Goal: Information Seeking & Learning: Check status

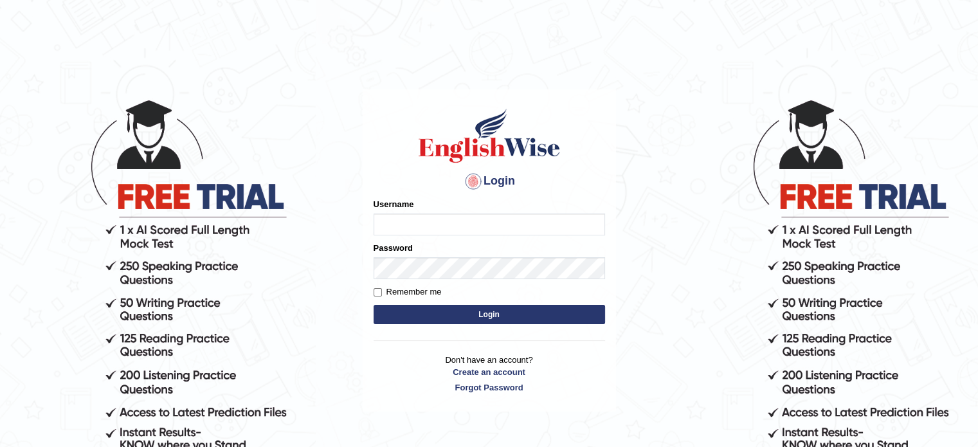
type input "[PERSON_NAME]"
click at [473, 307] on button "Login" at bounding box center [488, 314] width 231 height 19
type input "[PERSON_NAME]"
click at [467, 316] on button "Login" at bounding box center [488, 314] width 231 height 19
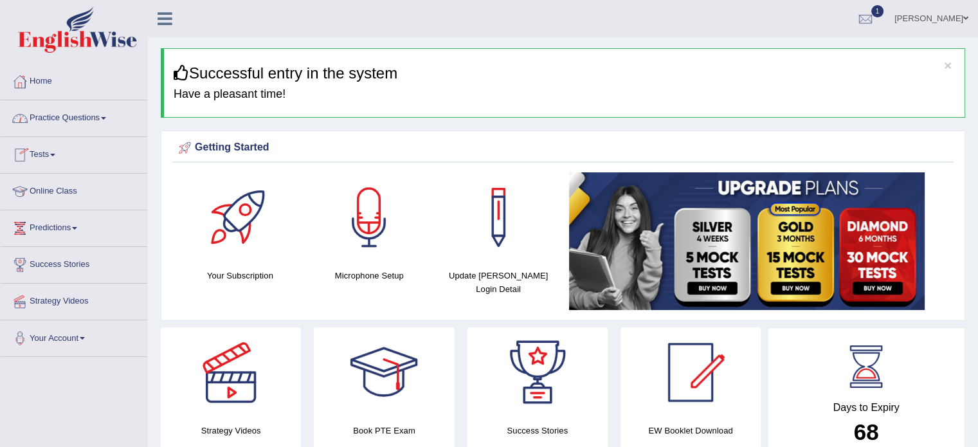
click at [106, 118] on span at bounding box center [103, 118] width 5 height 3
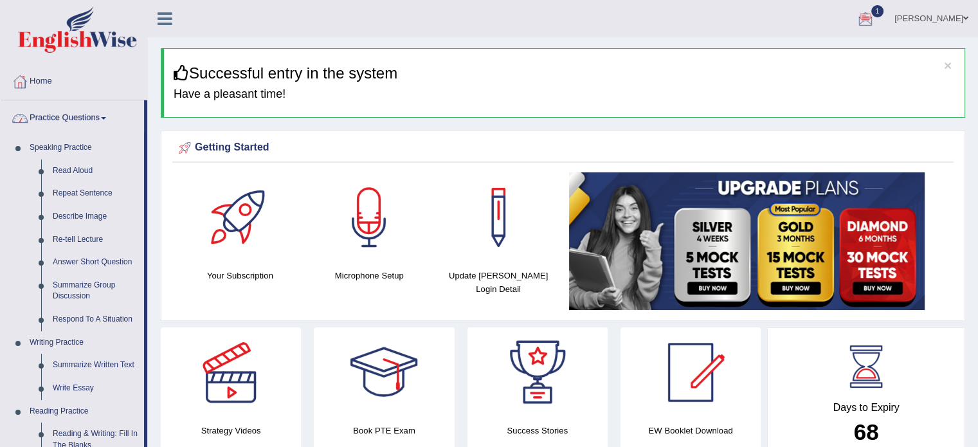
click at [105, 117] on span at bounding box center [103, 118] width 5 height 3
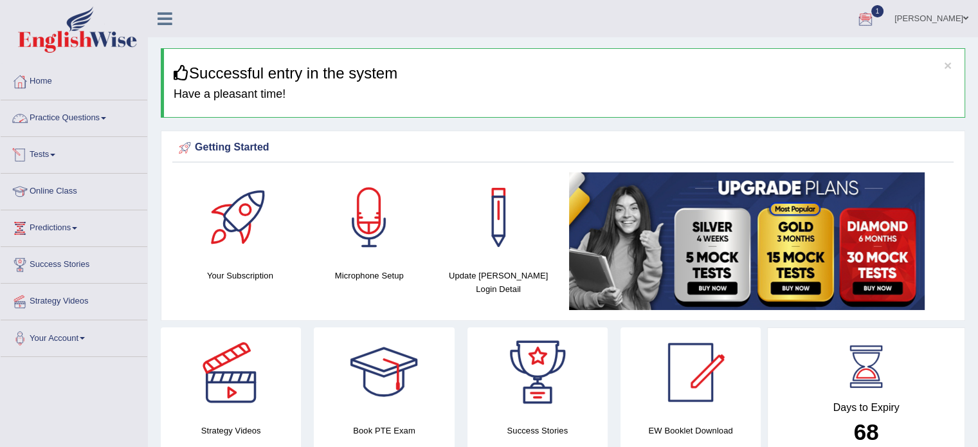
click at [51, 155] on link "Tests" at bounding box center [74, 153] width 147 height 32
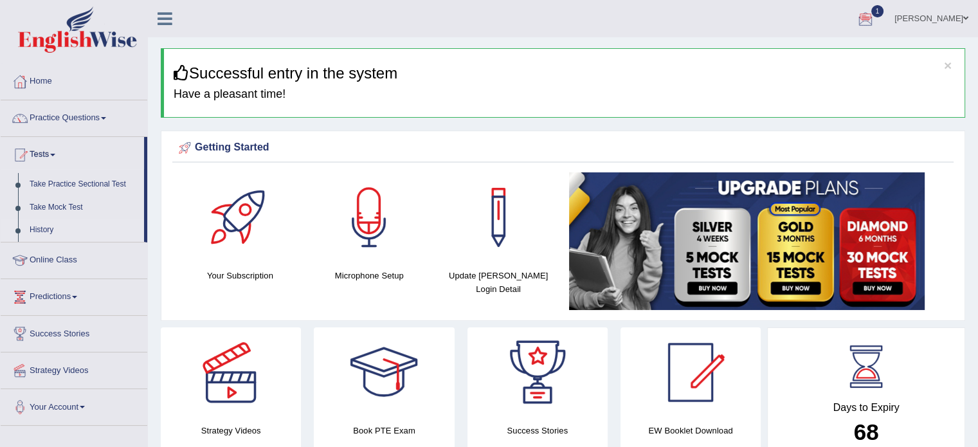
click at [39, 234] on link "History" at bounding box center [84, 230] width 120 height 23
click at [39, 228] on link "History" at bounding box center [84, 230] width 120 height 23
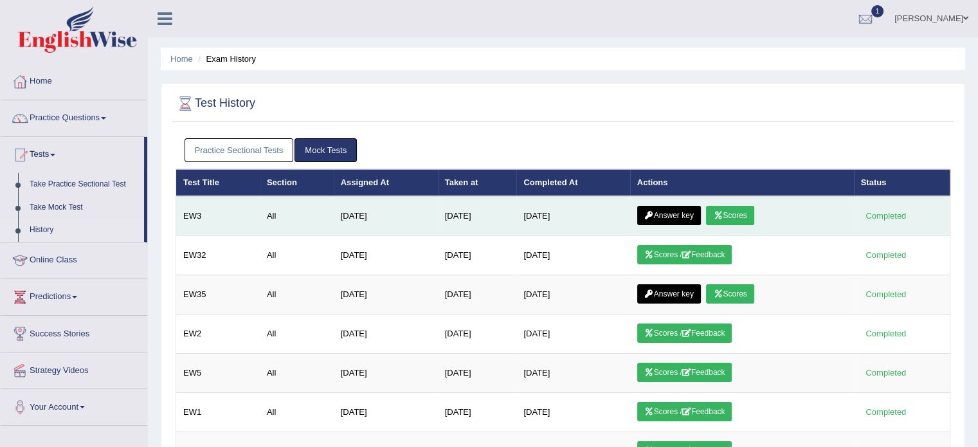
click at [712, 212] on td "Answer key Scores" at bounding box center [742, 216] width 224 height 40
click at [720, 212] on icon at bounding box center [718, 215] width 10 height 8
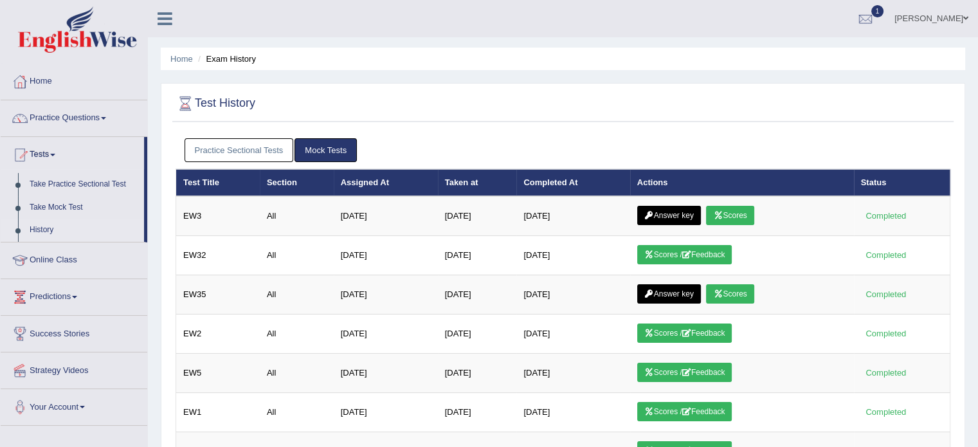
click at [218, 141] on link "Practice Sectional Tests" at bounding box center [238, 150] width 109 height 24
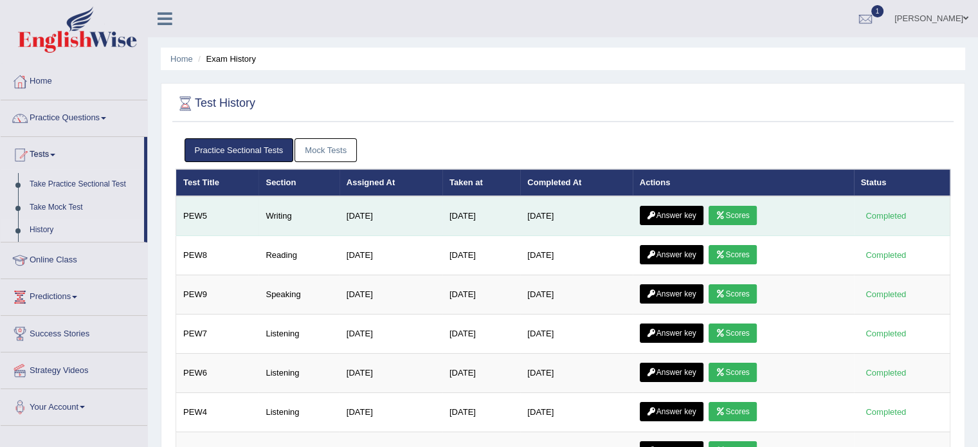
click at [725, 211] on icon at bounding box center [720, 215] width 10 height 8
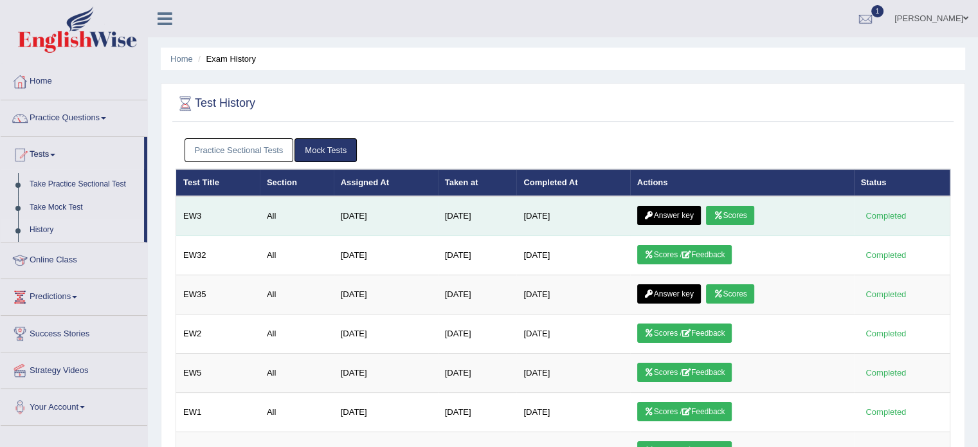
click at [665, 213] on link "Answer key" at bounding box center [669, 215] width 64 height 19
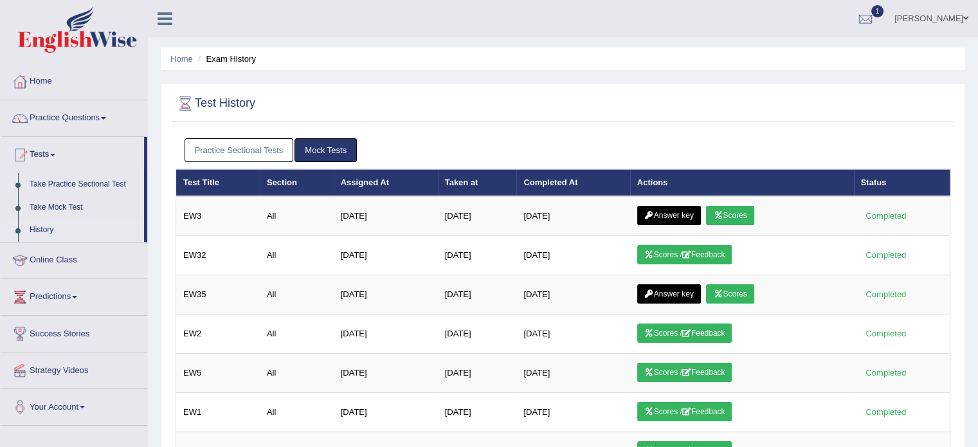
click at [265, 143] on link "Practice Sectional Tests" at bounding box center [238, 150] width 109 height 24
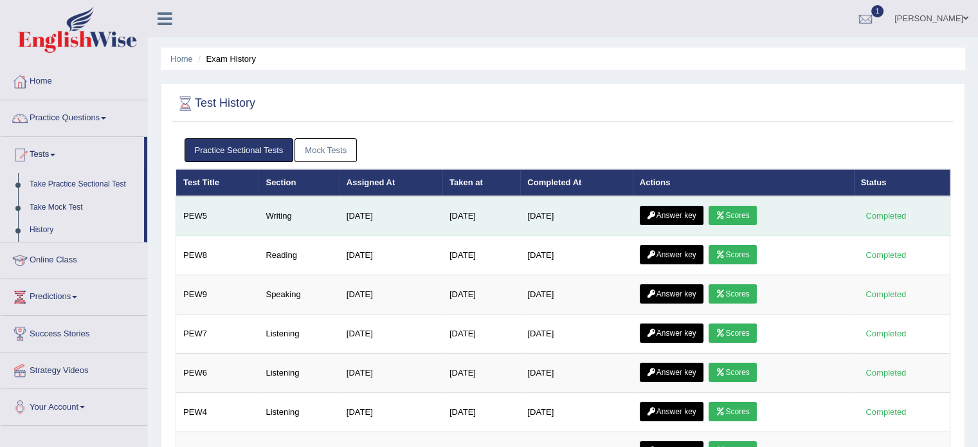
click at [688, 217] on link "Answer key" at bounding box center [672, 215] width 64 height 19
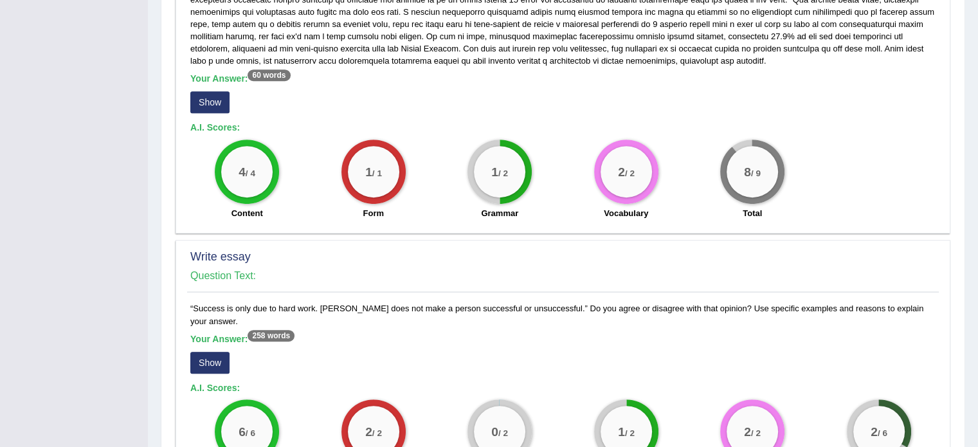
scroll to position [638, 0]
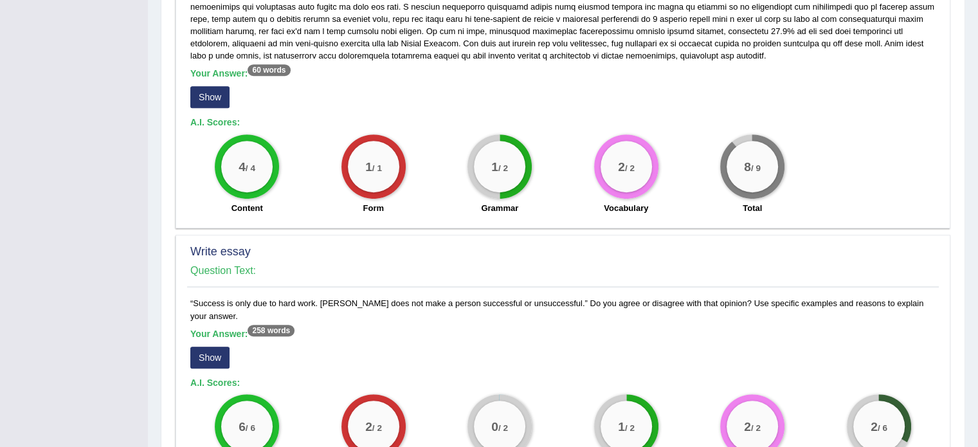
click at [208, 103] on button "Show" at bounding box center [209, 97] width 39 height 22
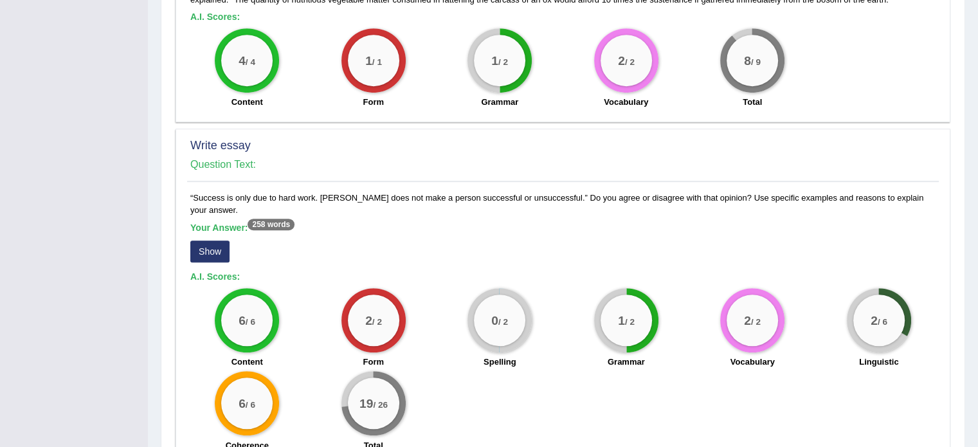
scroll to position [806, 0]
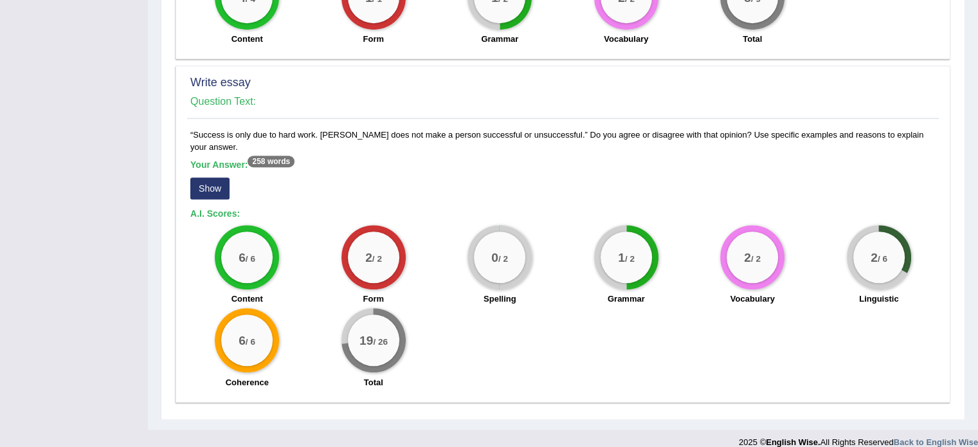
click at [207, 177] on button "Show" at bounding box center [209, 188] width 39 height 22
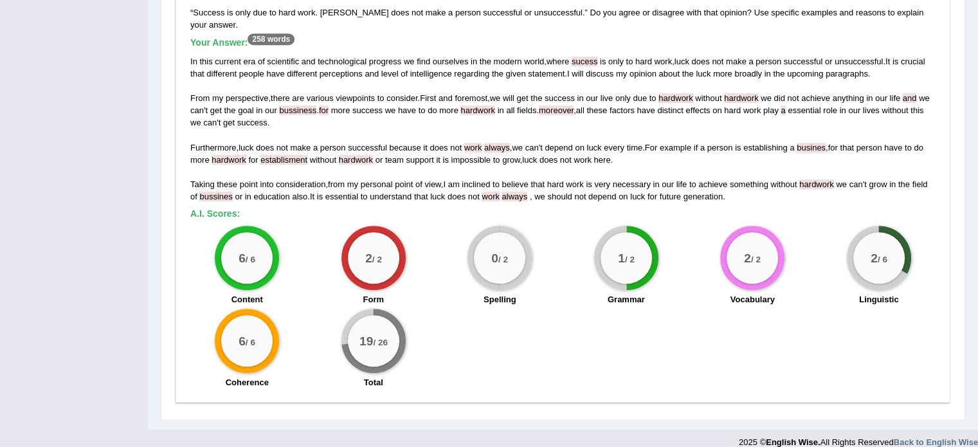
scroll to position [926, 0]
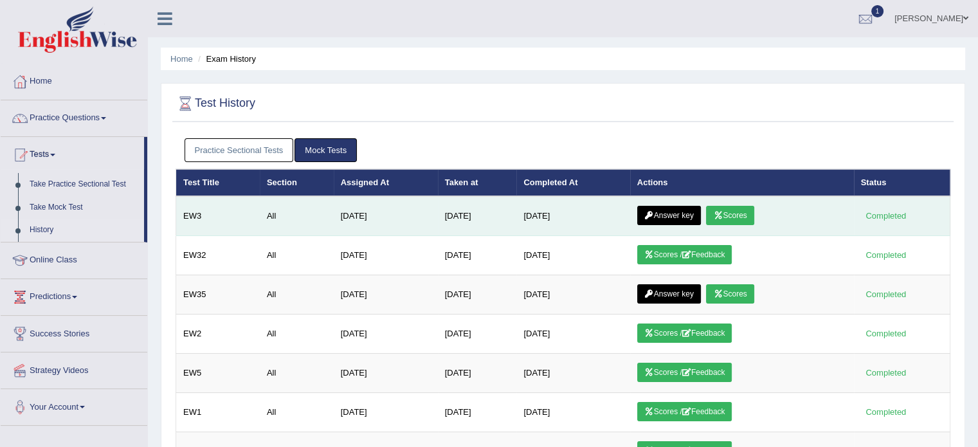
click at [668, 213] on link "Answer key" at bounding box center [669, 215] width 64 height 19
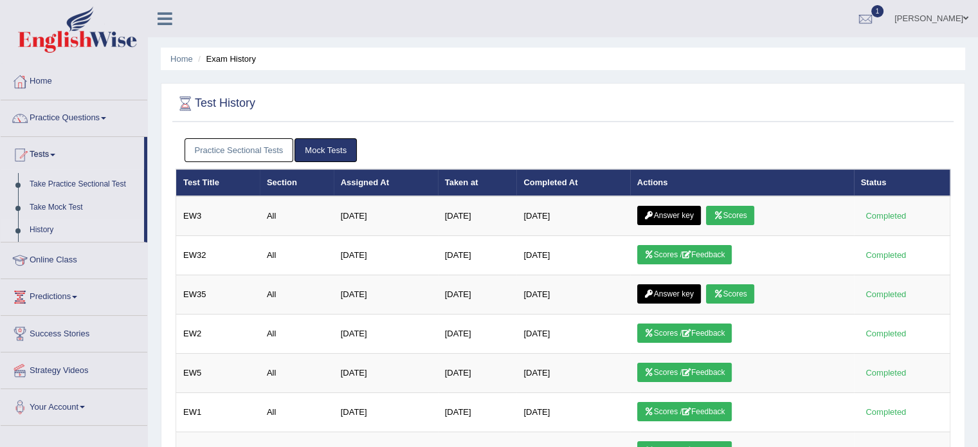
click at [261, 144] on link "Practice Sectional Tests" at bounding box center [238, 150] width 109 height 24
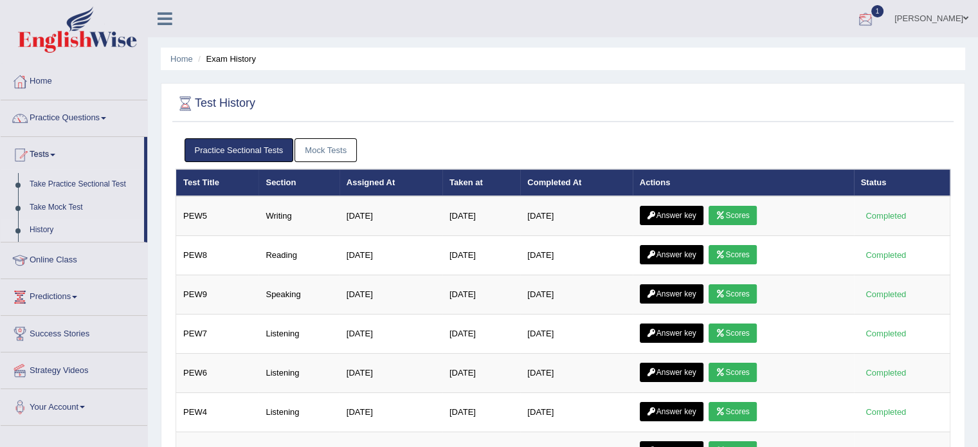
click at [859, 12] on div at bounding box center [864, 19] width 19 height 19
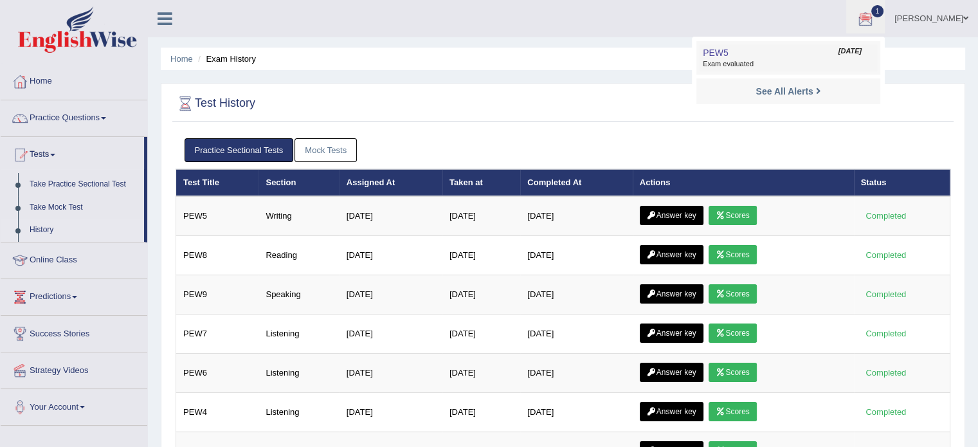
click at [742, 65] on span "Exam evaluated" at bounding box center [788, 64] width 171 height 10
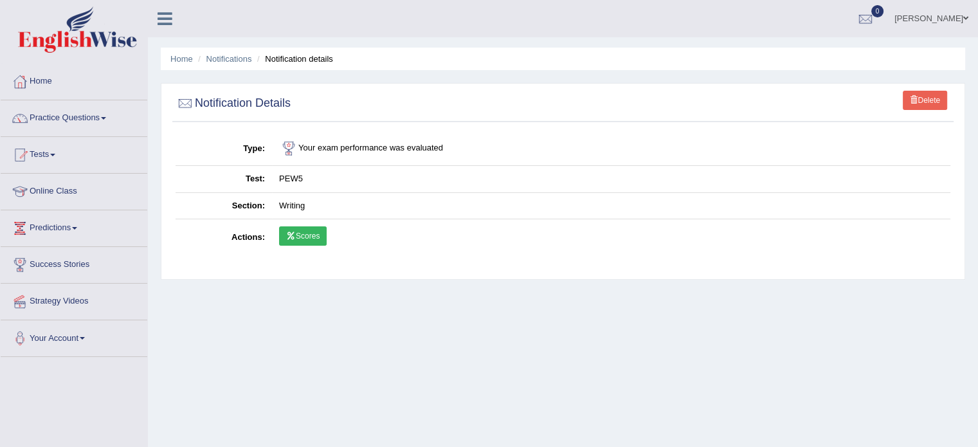
click at [302, 232] on link "Scores" at bounding box center [303, 235] width 48 height 19
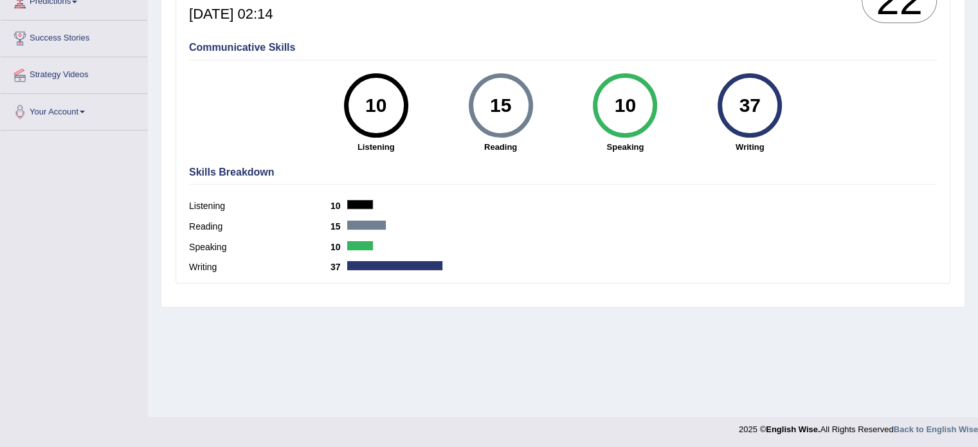
scroll to position [228, 0]
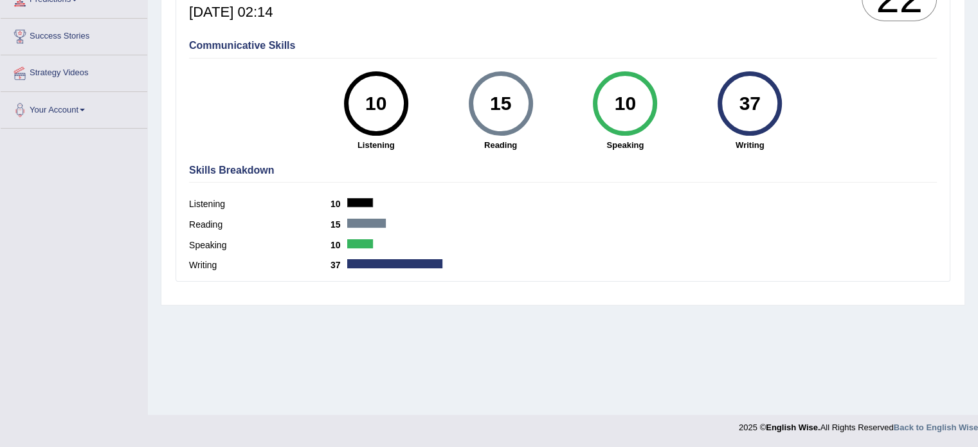
click at [487, 264] on div "Writing 37" at bounding box center [562, 266] width 747 height 21
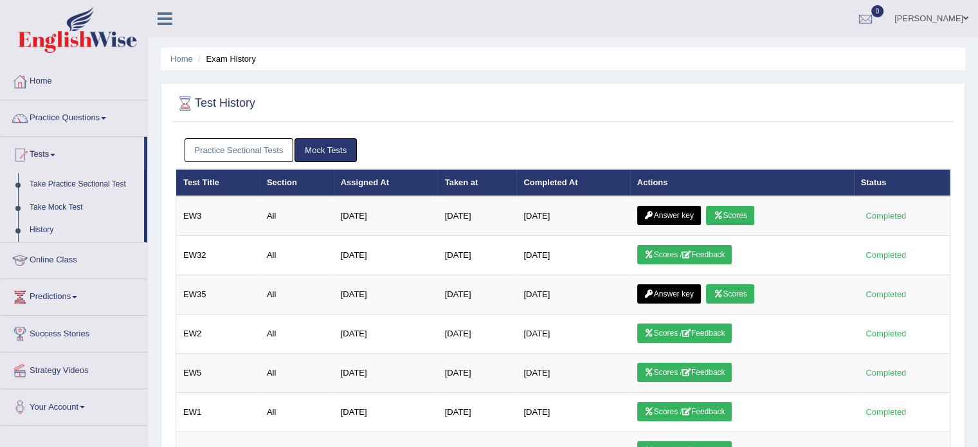
click at [217, 150] on link "Practice Sectional Tests" at bounding box center [238, 150] width 109 height 24
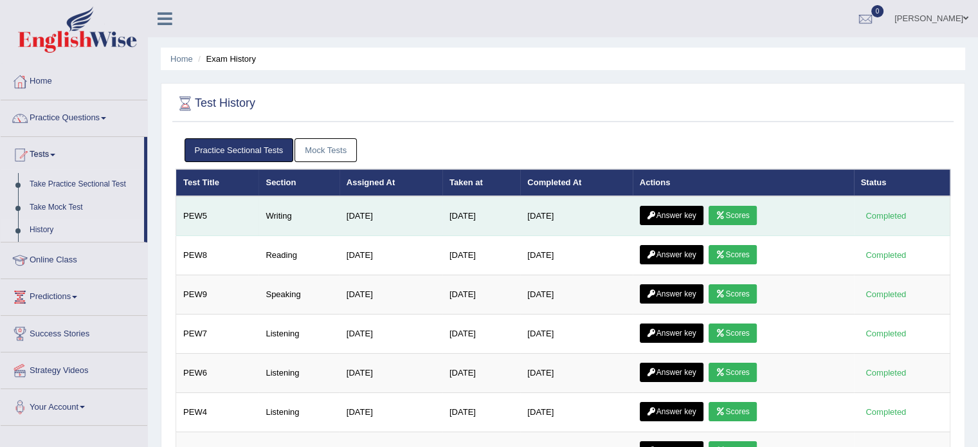
click at [686, 208] on link "Answer key" at bounding box center [672, 215] width 64 height 19
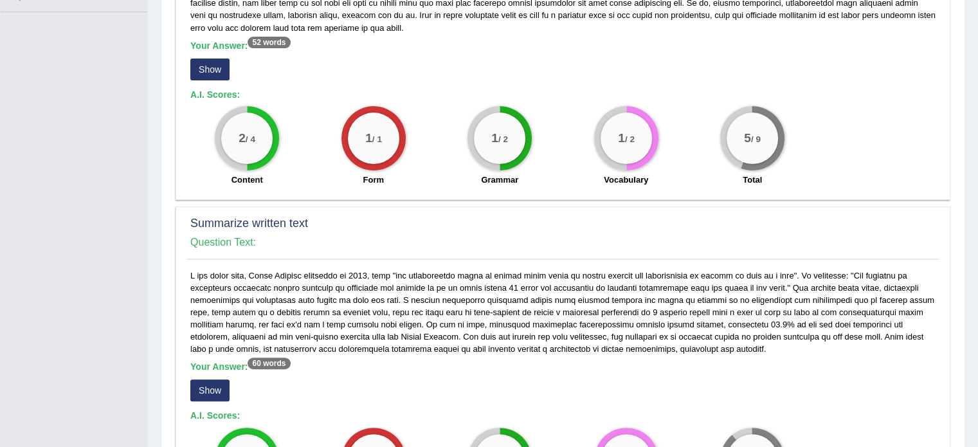
scroll to position [350, 0]
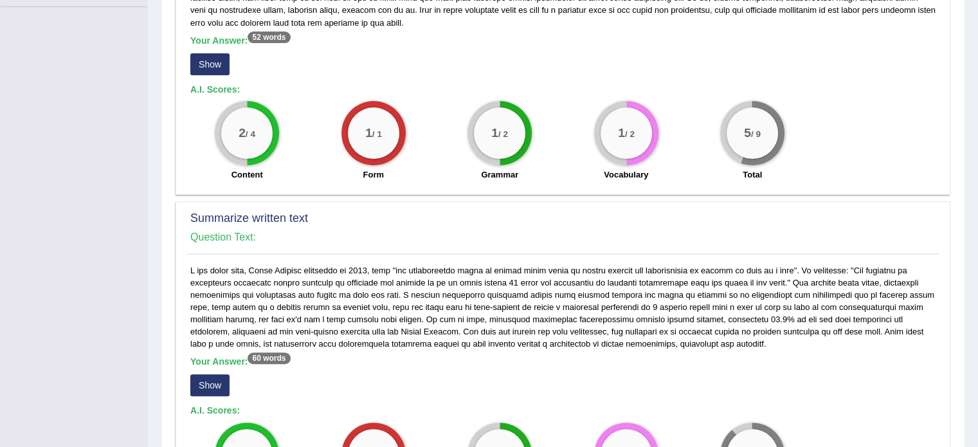
click at [211, 63] on button "Show" at bounding box center [209, 64] width 39 height 22
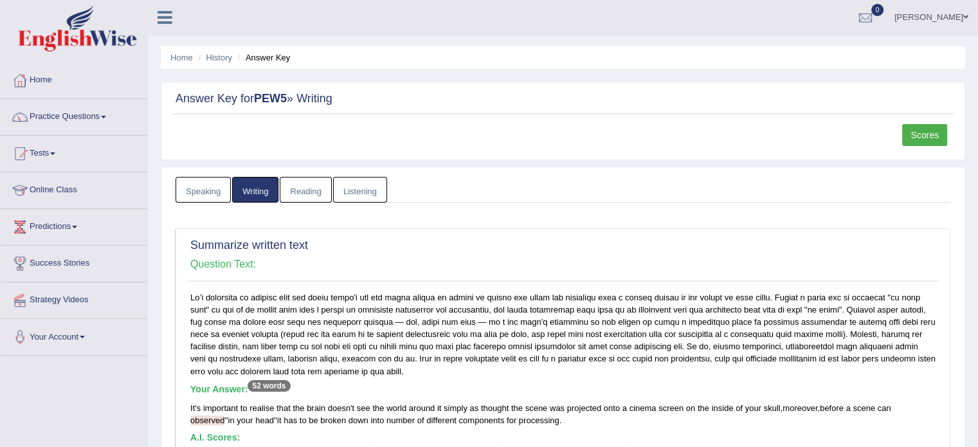
scroll to position [0, 0]
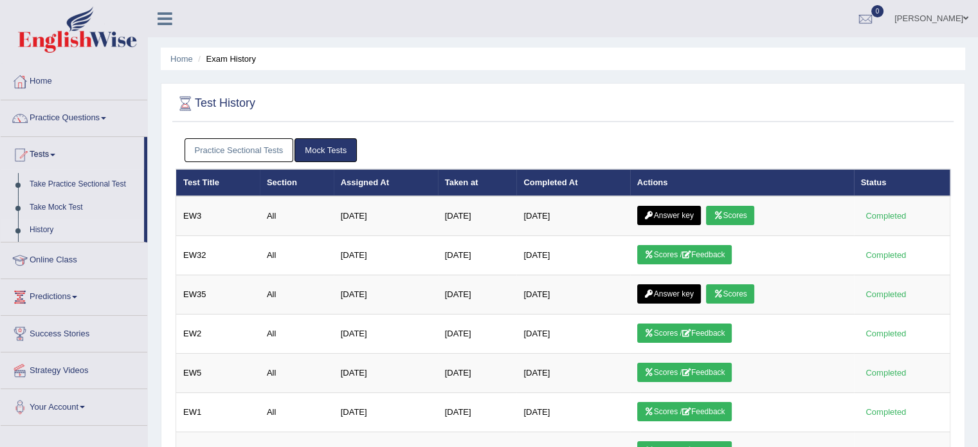
click at [270, 146] on link "Practice Sectional Tests" at bounding box center [238, 150] width 109 height 24
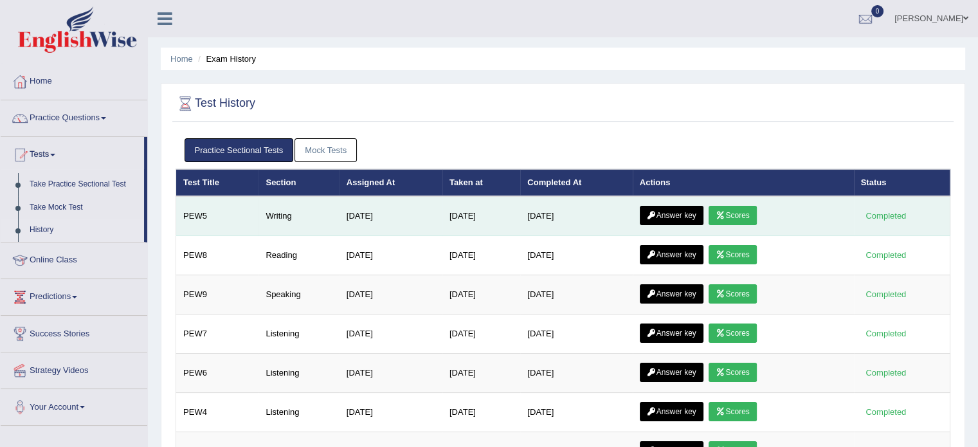
click at [722, 211] on icon at bounding box center [720, 215] width 10 height 8
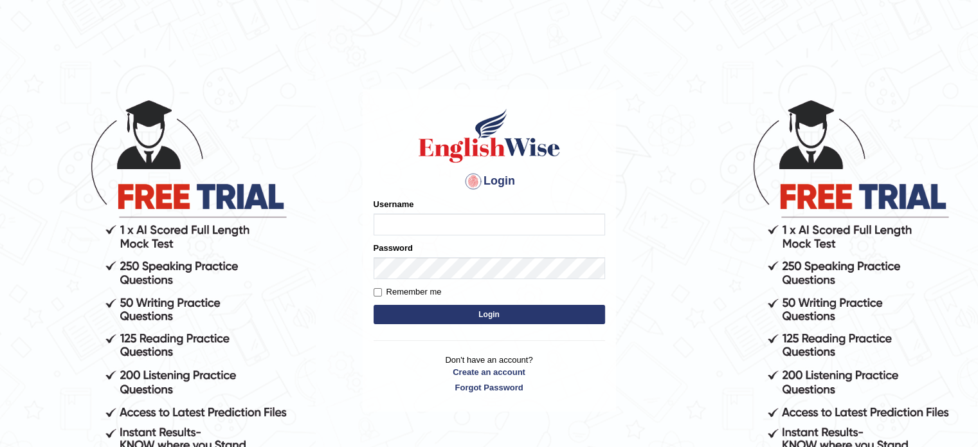
type input "[PERSON_NAME]"
click at [461, 309] on button "Login" at bounding box center [488, 314] width 231 height 19
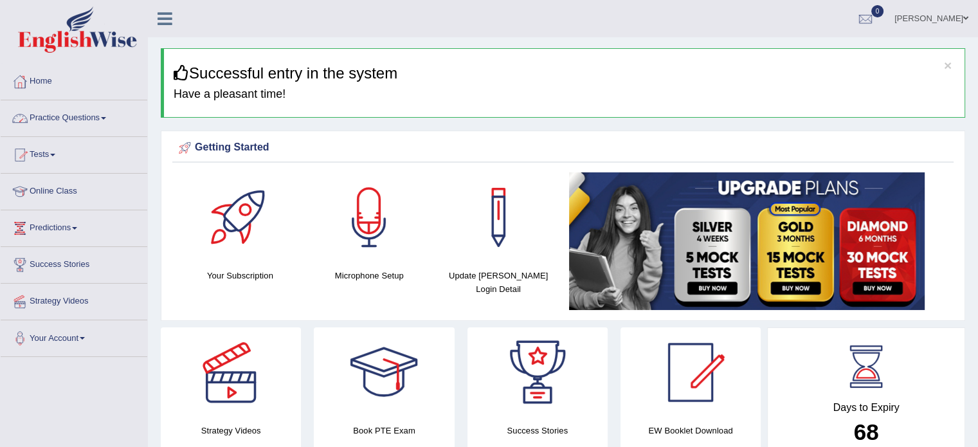
click at [113, 125] on link "Practice Questions" at bounding box center [74, 116] width 147 height 32
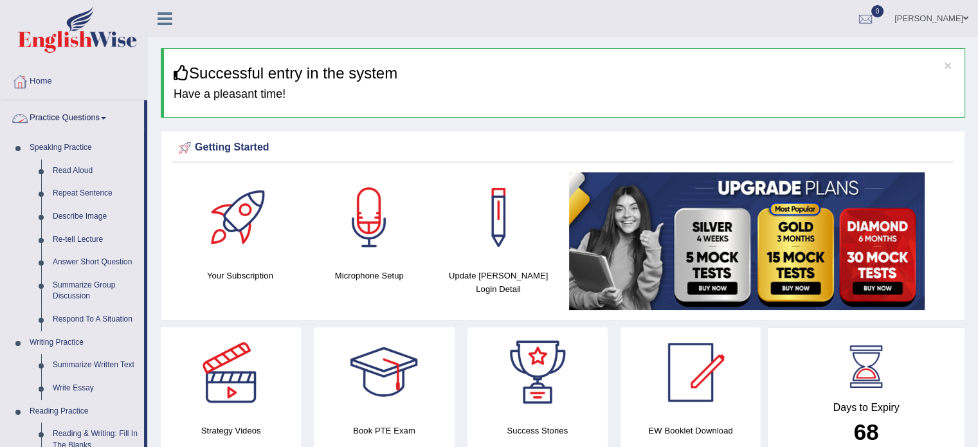
click at [109, 112] on link "Practice Questions" at bounding box center [72, 116] width 143 height 32
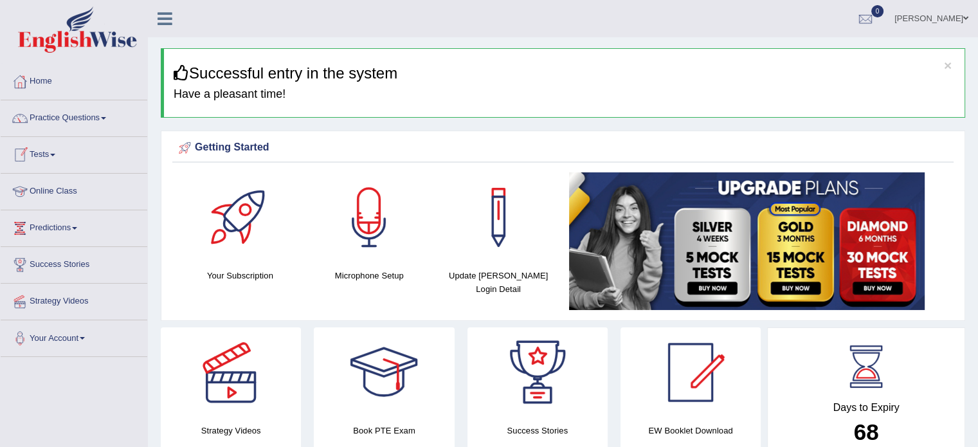
click at [54, 156] on link "Tests" at bounding box center [74, 153] width 147 height 32
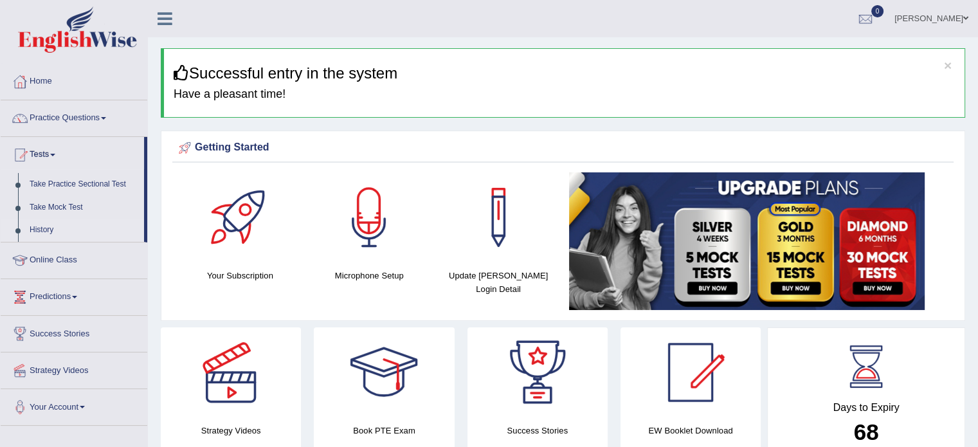
click at [34, 228] on link "History" at bounding box center [84, 230] width 120 height 23
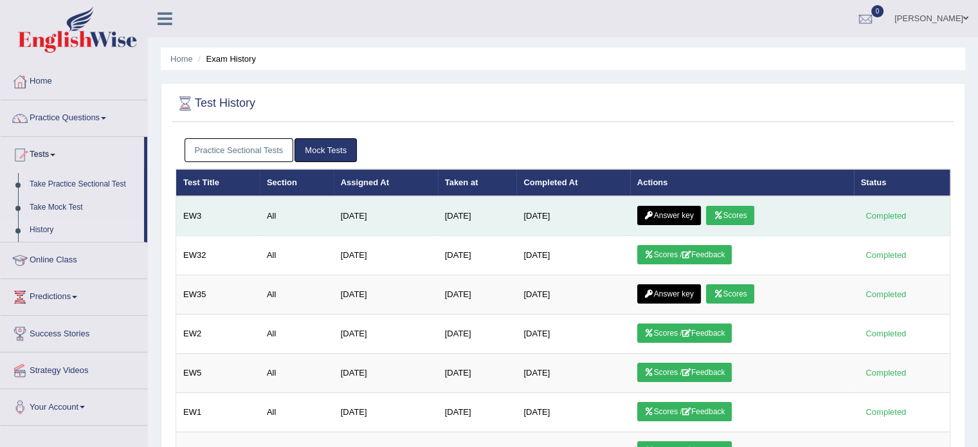
click at [698, 207] on link "Answer key" at bounding box center [669, 215] width 64 height 19
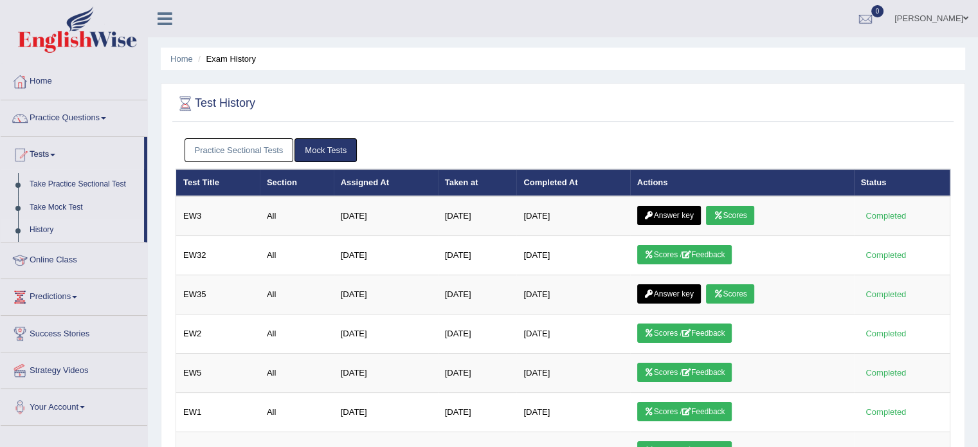
click at [245, 150] on link "Practice Sectional Tests" at bounding box center [238, 150] width 109 height 24
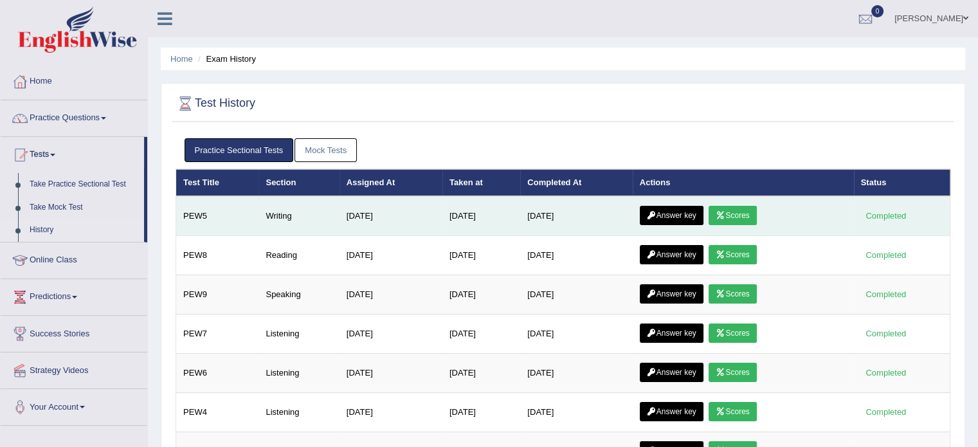
click at [685, 211] on link "Answer key" at bounding box center [672, 215] width 64 height 19
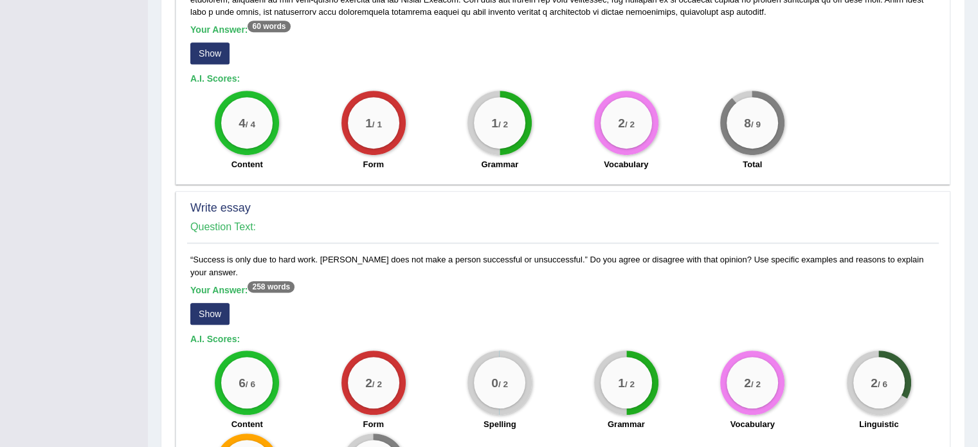
scroll to position [806, 0]
